Goal: Information Seeking & Learning: Find specific page/section

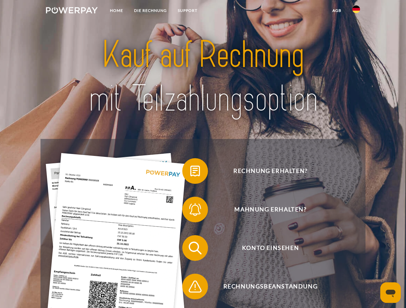
click at [72, 11] on img at bounding box center [72, 10] width 52 height 6
click at [356, 11] on img at bounding box center [356, 9] width 8 height 8
click at [336, 11] on link "agb" at bounding box center [337, 11] width 20 height 12
click at [190, 172] on span at bounding box center [185, 171] width 32 height 32
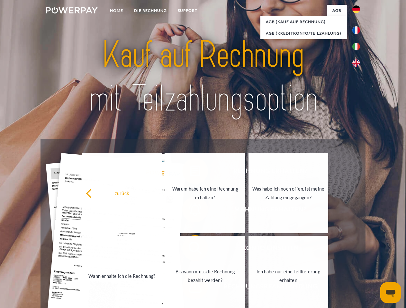
click at [162, 250] on link "Wann erhalte ich die Rechnung?" at bounding box center [122, 276] width 80 height 80
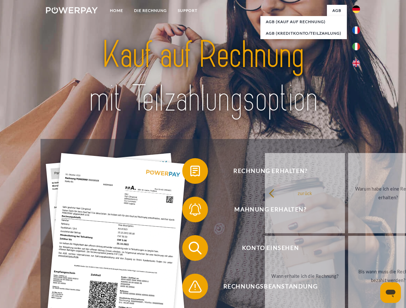
click at [190, 288] on div "Rechnung erhalten? Mahnung erhalten? Konto einsehen" at bounding box center [202, 267] width 324 height 257
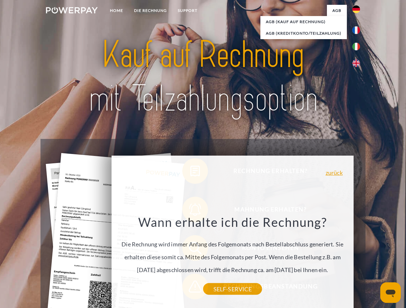
click at [390, 293] on icon "Messaging-Fenster öffnen" at bounding box center [390, 294] width 10 height 8
